Goal: Task Accomplishment & Management: Manage account settings

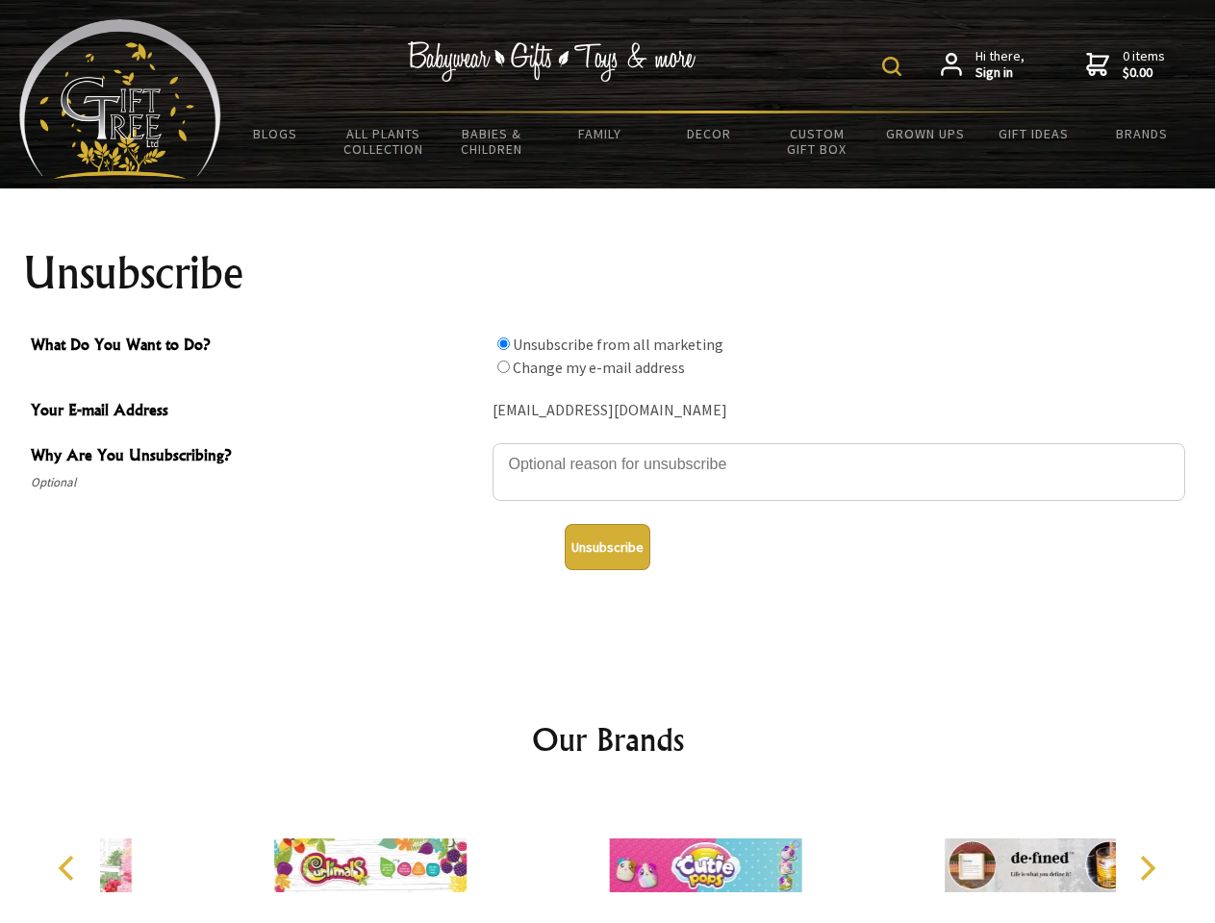
click at [895, 66] on img at bounding box center [891, 66] width 19 height 19
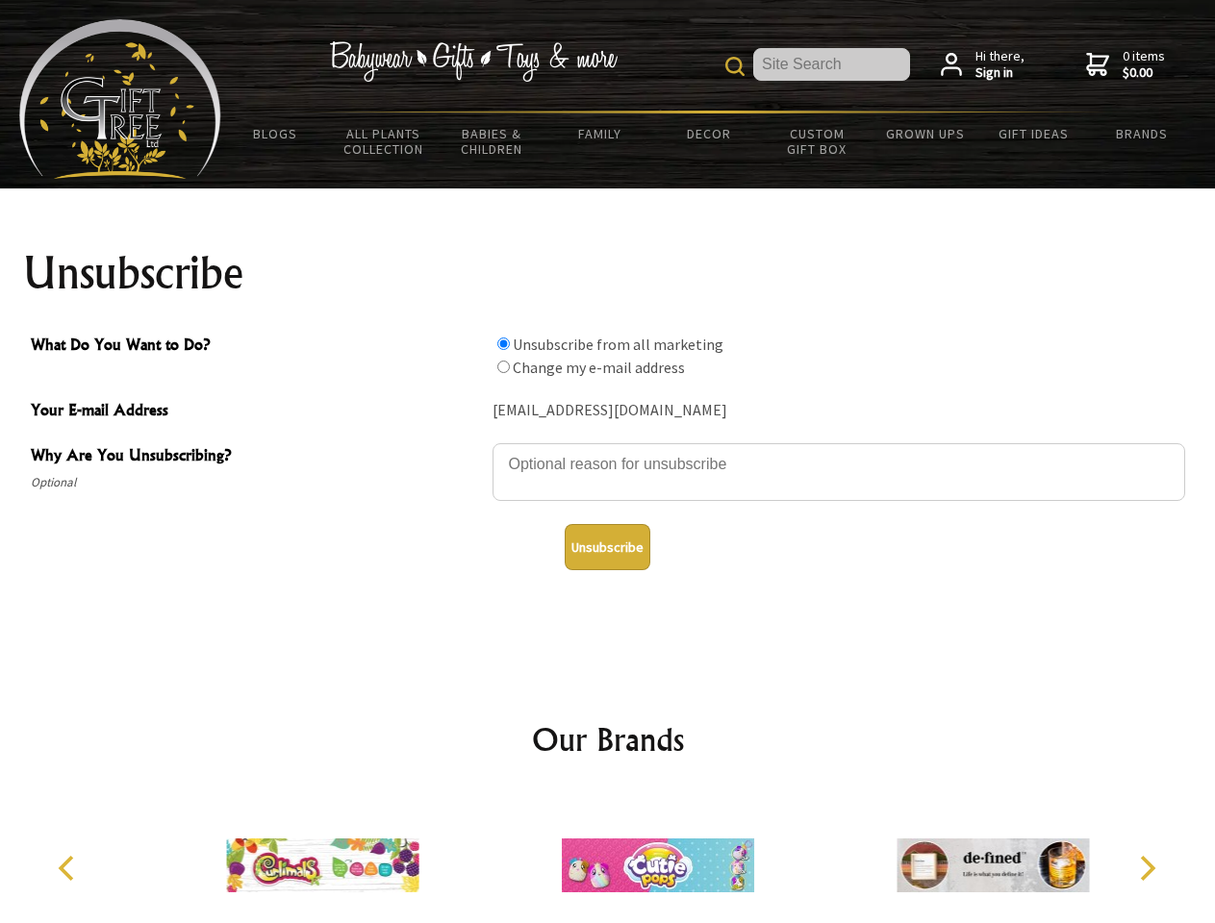
click at [608, 450] on textarea "Why Are You Unsubscribing?" at bounding box center [839, 472] width 693 height 58
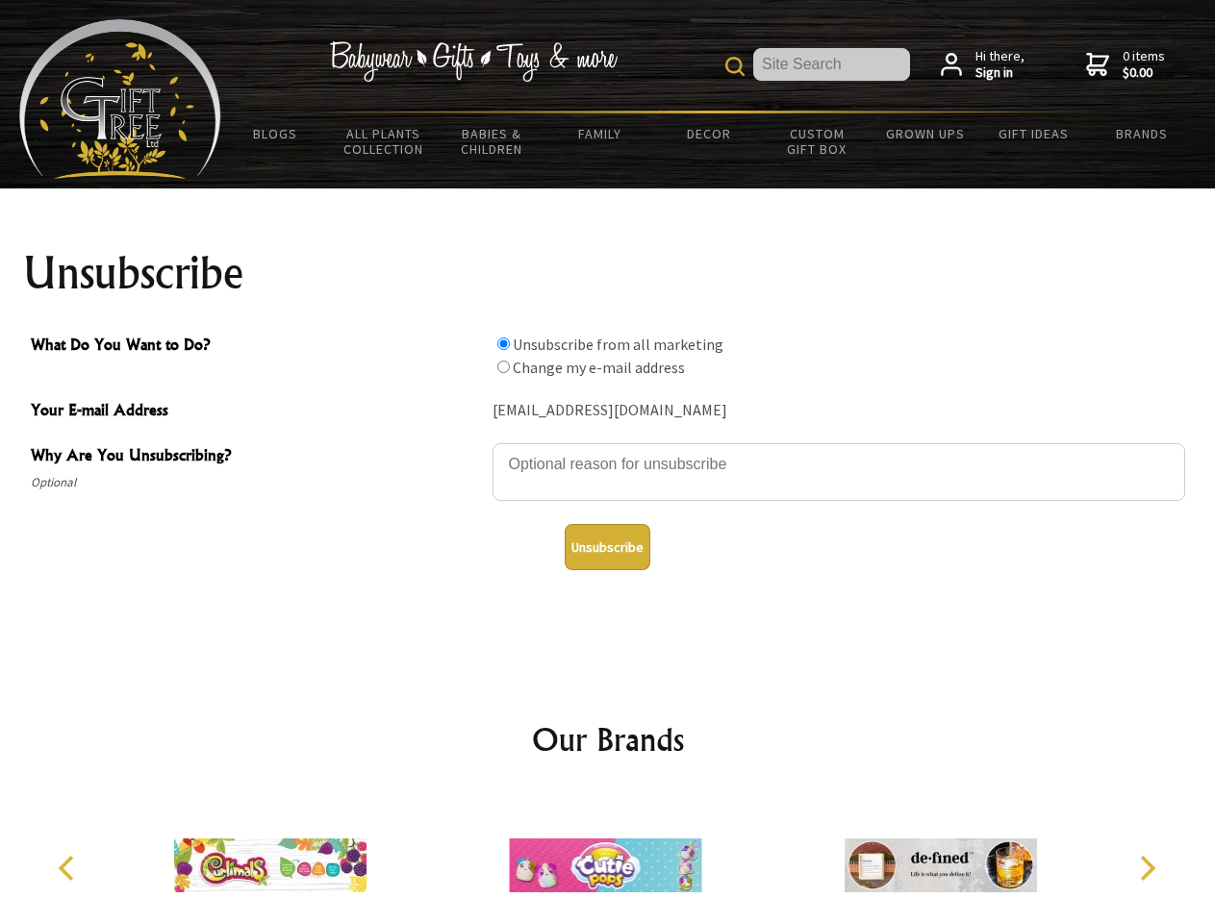
click at [503, 343] on input "What Do You Want to Do?" at bounding box center [503, 344] width 13 height 13
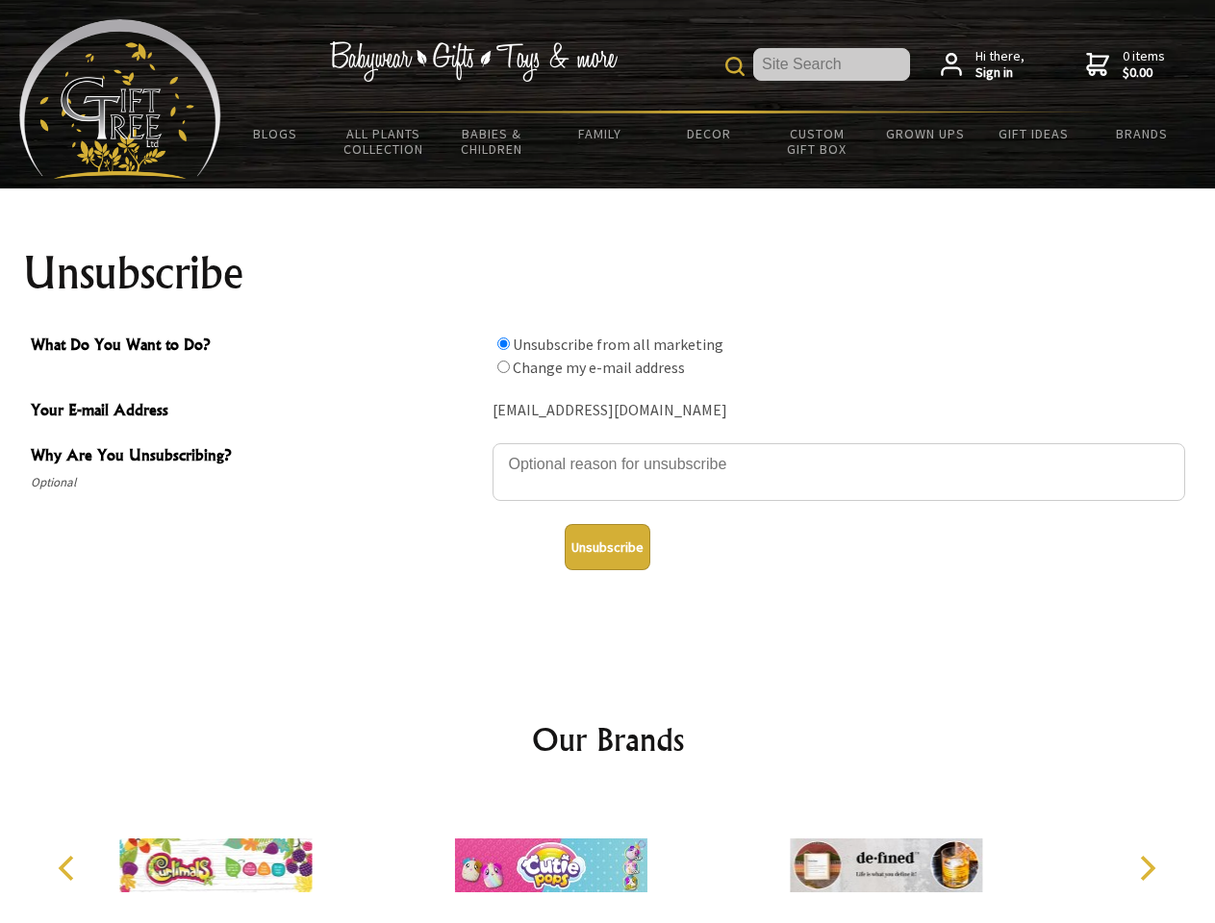
click at [503, 366] on input "What Do You Want to Do?" at bounding box center [503, 367] width 13 height 13
radio input "true"
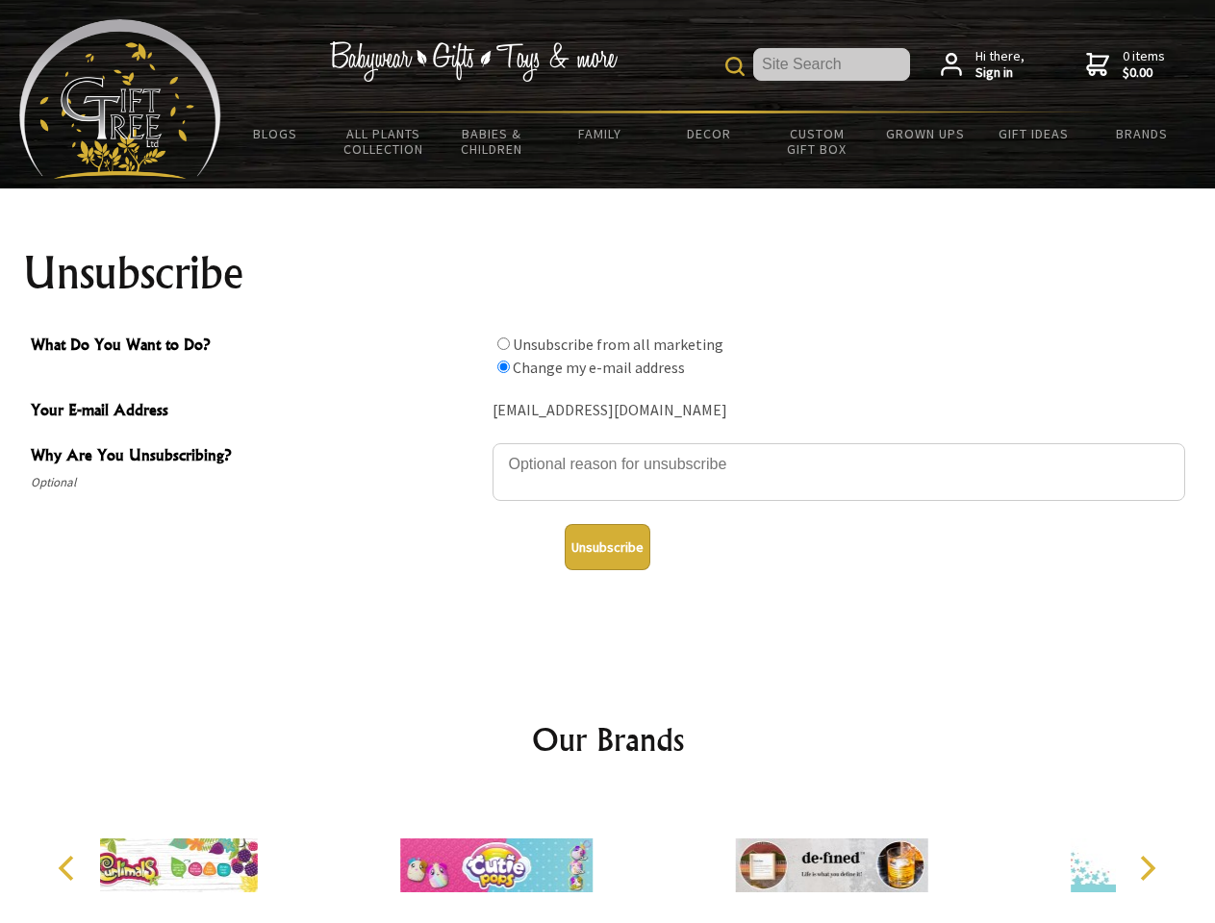
click at [607, 547] on button "Unsubscribe" at bounding box center [608, 547] width 86 height 46
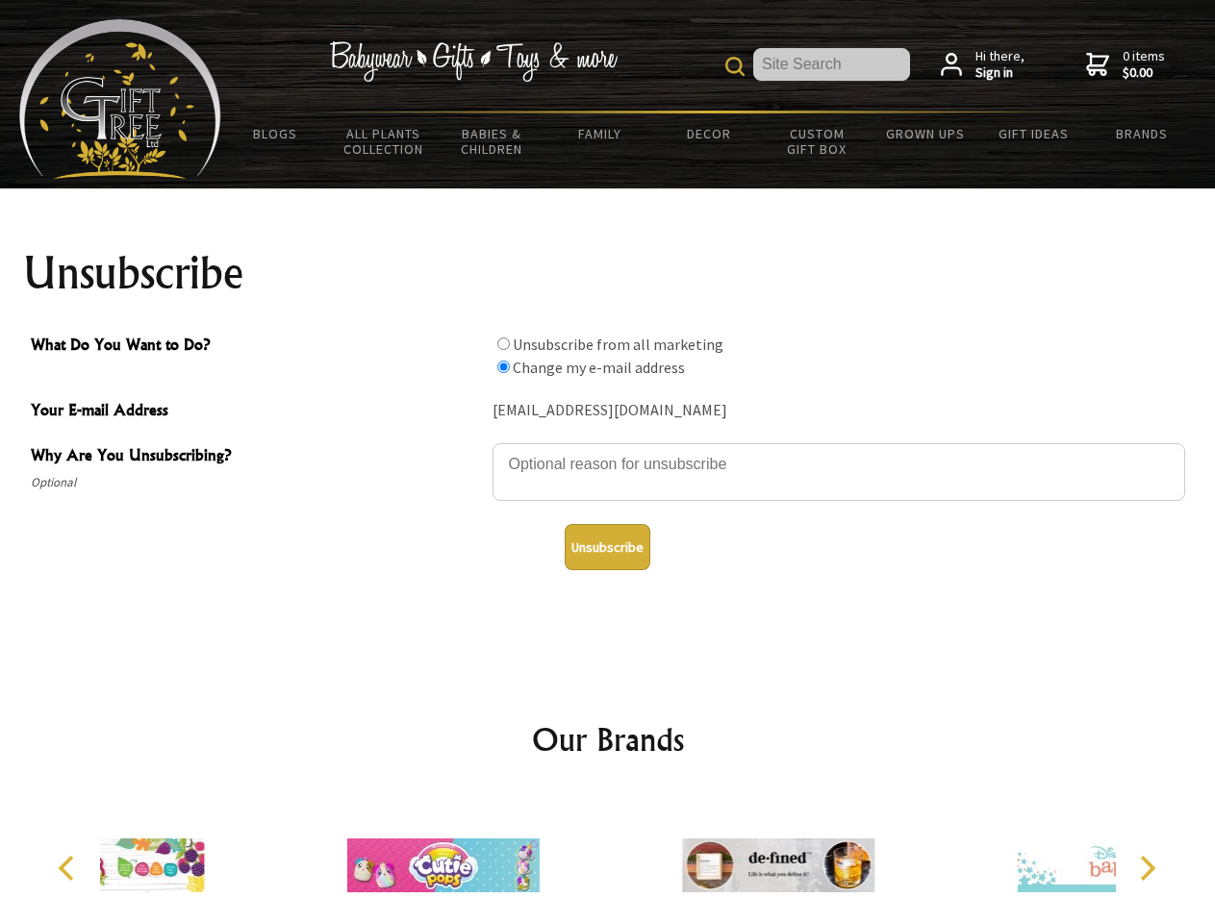
click at [611, 858] on div at bounding box center [778, 869] width 335 height 150
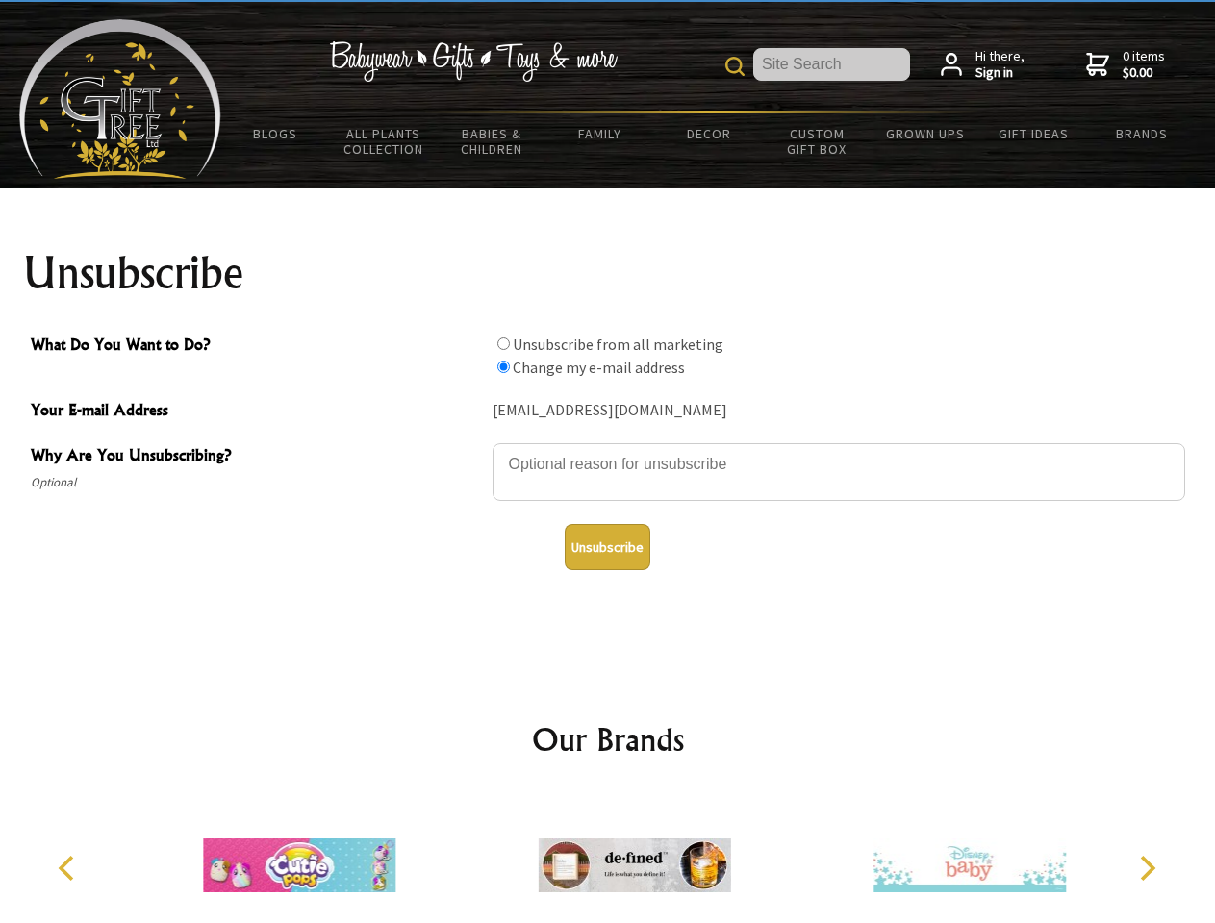
click at [69, 869] on icon "Previous" at bounding box center [68, 868] width 25 height 25
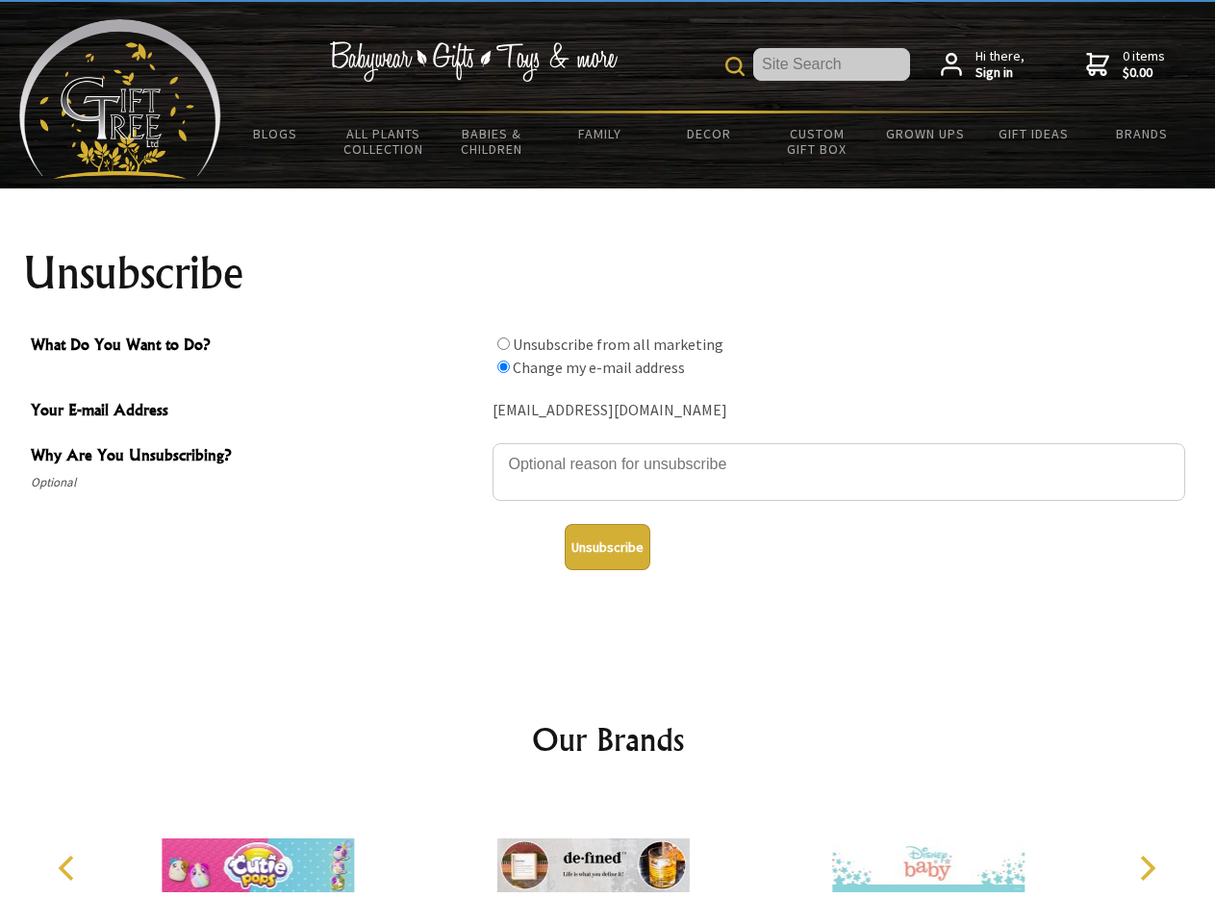
click at [1147, 869] on icon "Next" at bounding box center [1145, 868] width 25 height 25
